Goal: Information Seeking & Learning: Find specific fact

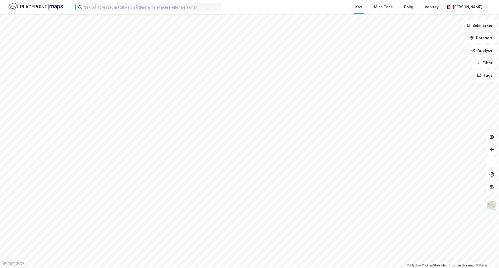
click at [116, 6] on input at bounding box center [151, 7] width 139 height 8
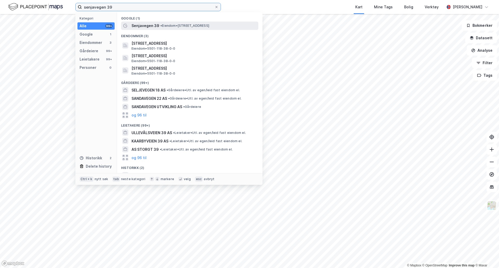
type input "senjavegen 39"
click at [169, 23] on div "Senjavegen 39 • Eiendom • [STREET_ADDRESS]" at bounding box center [194, 26] width 126 height 6
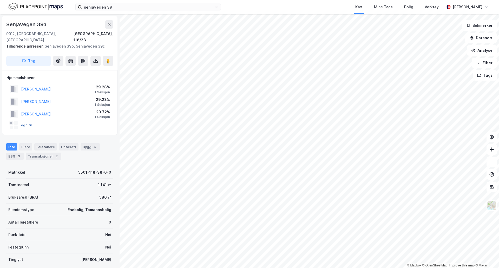
click at [0, 0] on button "og 1 til" at bounding box center [0, 0] width 0 height 0
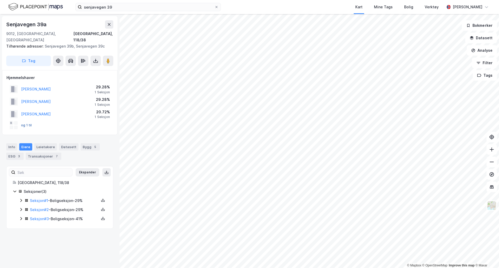
click at [0, 0] on button "og 1 til" at bounding box center [0, 0] width 0 height 0
